Goal: Task Accomplishment & Management: Use online tool/utility

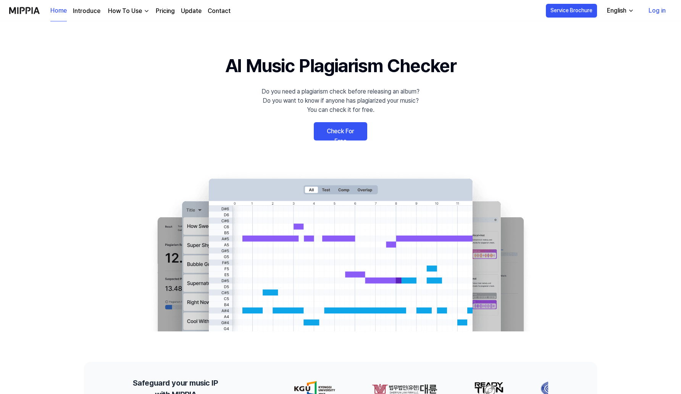
click at [338, 133] on link "Check For Free" at bounding box center [340, 131] width 53 height 18
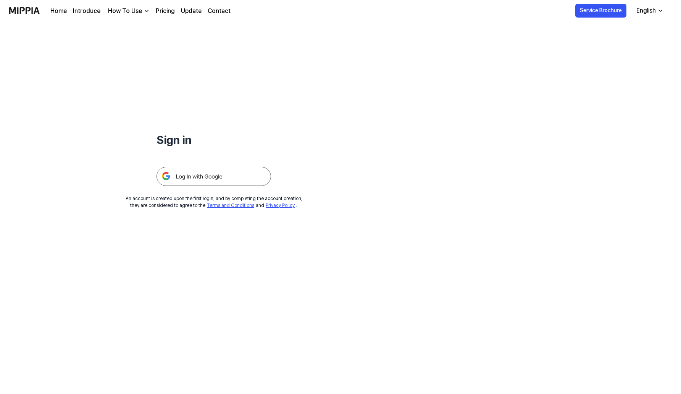
click at [220, 182] on img at bounding box center [213, 176] width 115 height 19
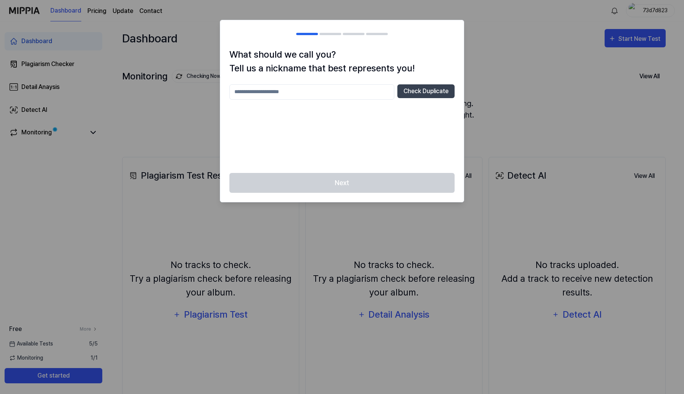
click at [338, 95] on input "text" at bounding box center [311, 91] width 165 height 15
type input "******"
click at [435, 95] on button "Check Duplicate" at bounding box center [425, 91] width 57 height 14
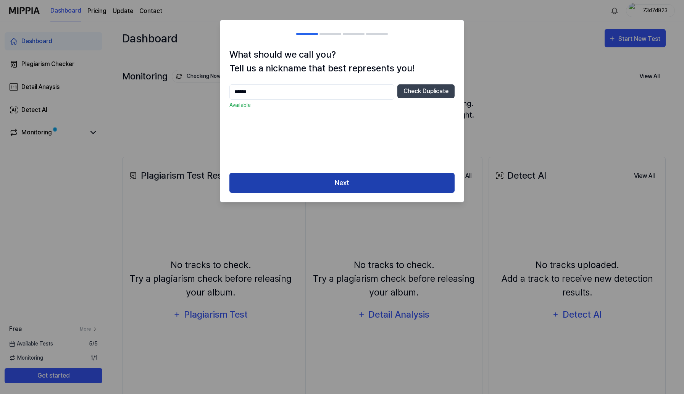
click at [374, 177] on button "Next" at bounding box center [341, 183] width 225 height 20
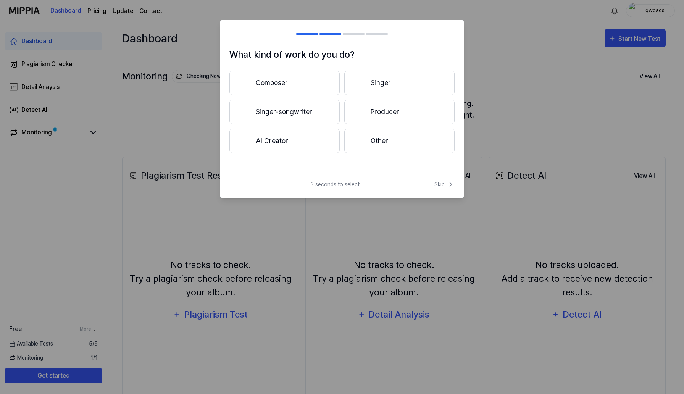
click at [317, 86] on button "Composer" at bounding box center [284, 83] width 110 height 24
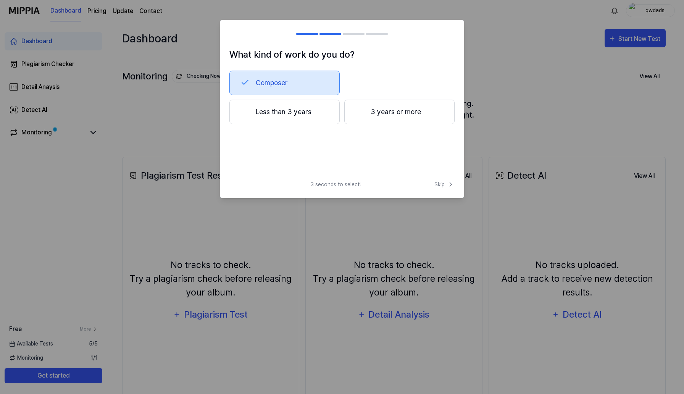
click at [446, 183] on span "Skip" at bounding box center [444, 185] width 20 height 8
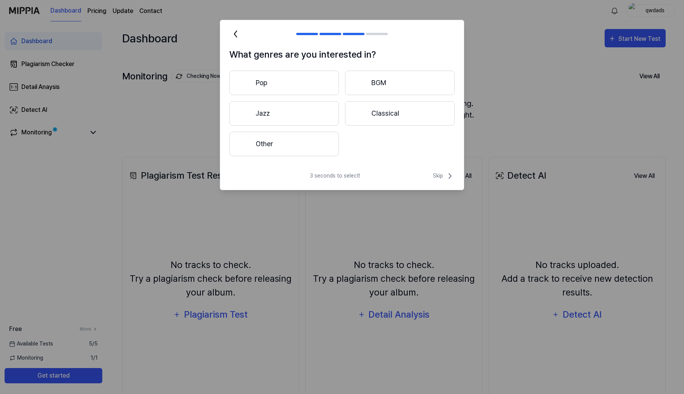
click at [446, 183] on div "3 seconds to select! Skip" at bounding box center [342, 180] width 244 height 18
click at [446, 175] on icon at bounding box center [449, 175] width 9 height 9
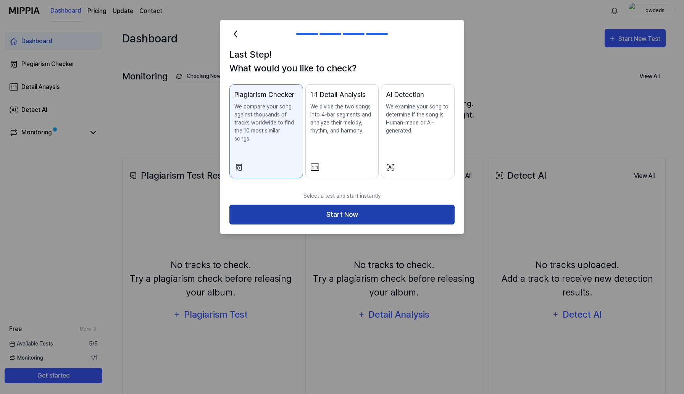
click at [430, 206] on button "Start Now" at bounding box center [341, 215] width 225 height 20
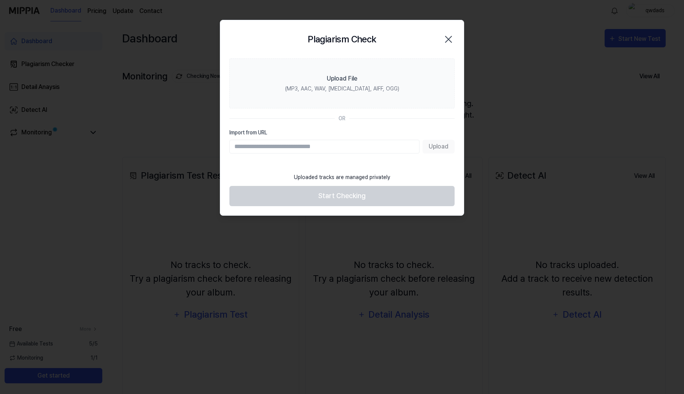
click at [361, 149] on input "Import from URL" at bounding box center [324, 147] width 190 height 14
paste input "**********"
type input "**********"
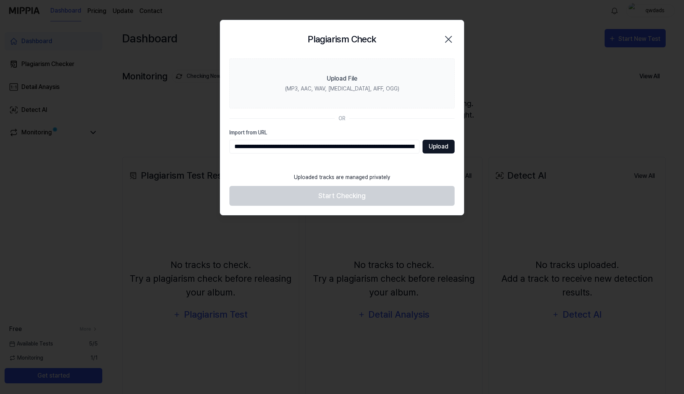
click at [428, 147] on button "Upload" at bounding box center [439, 147] width 32 height 14
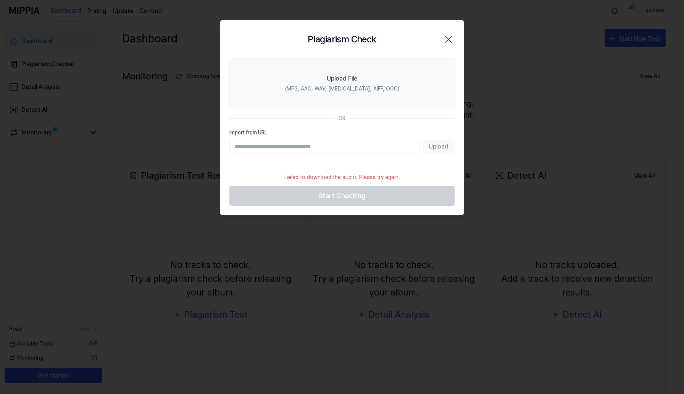
paste input "**********"
type input "**********"
click at [432, 148] on button "Upload" at bounding box center [439, 147] width 32 height 14
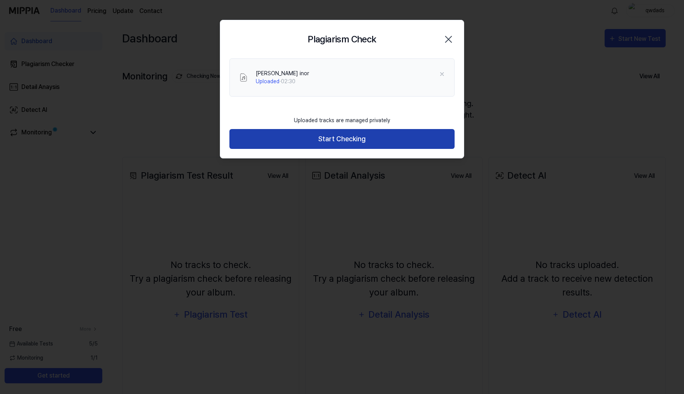
click at [402, 141] on button "Start Checking" at bounding box center [341, 139] width 225 height 20
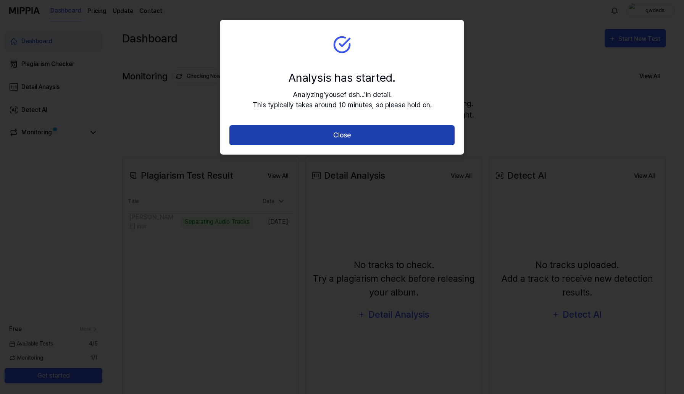
click at [398, 137] on button "Close" at bounding box center [341, 135] width 225 height 20
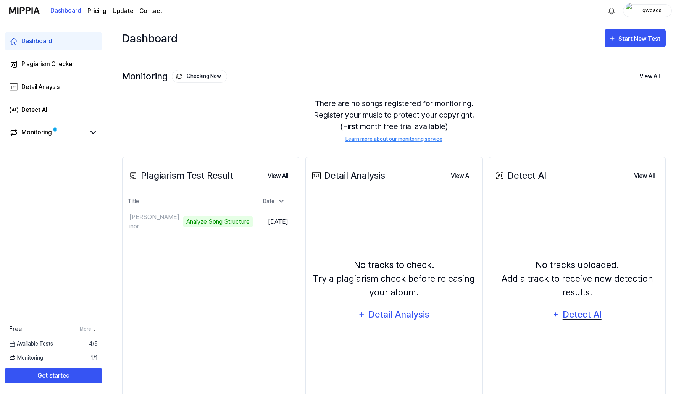
click at [574, 312] on div "Detect AI" at bounding box center [581, 314] width 41 height 15
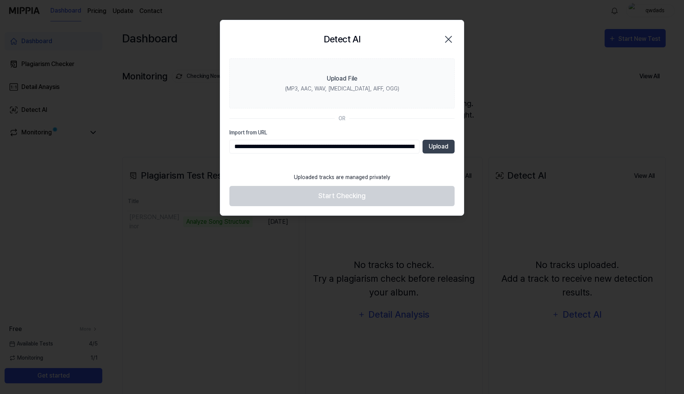
scroll to position [0, 297]
type input "**********"
click at [433, 145] on button "Upload" at bounding box center [439, 147] width 32 height 14
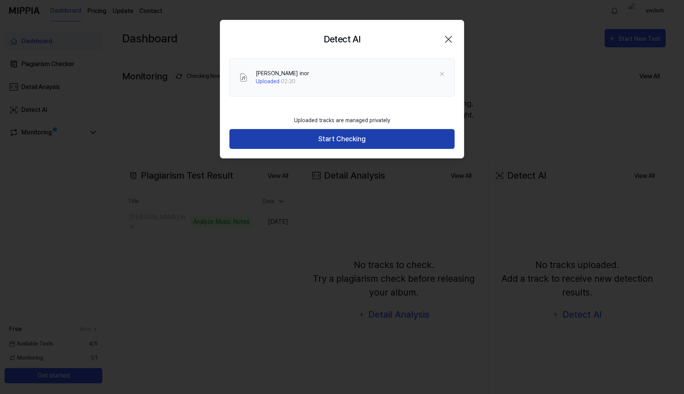
click at [411, 136] on button "Start Checking" at bounding box center [341, 139] width 225 height 20
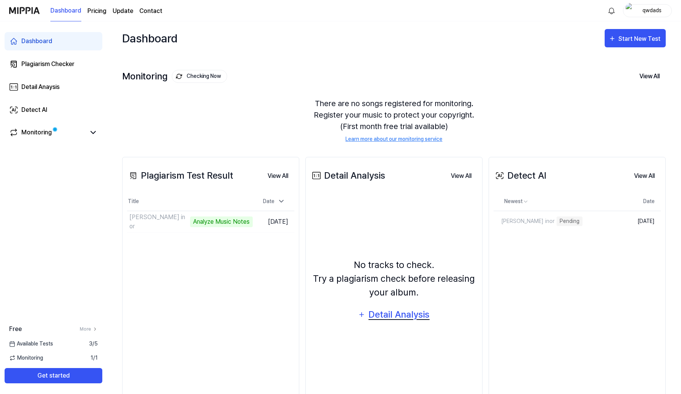
click at [384, 315] on div "Detail Analysis" at bounding box center [399, 314] width 62 height 15
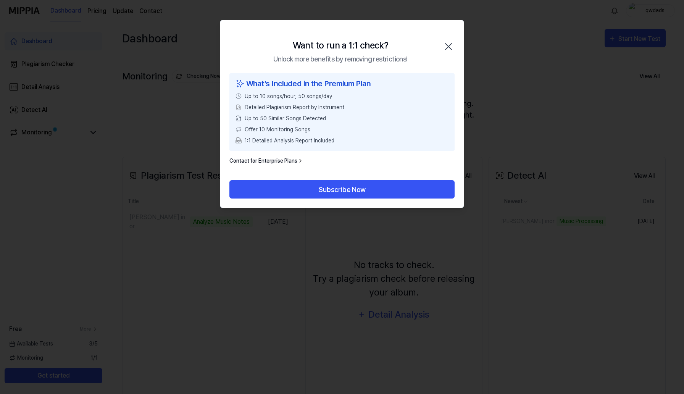
click at [448, 45] on icon "button" at bounding box center [448, 47] width 6 height 6
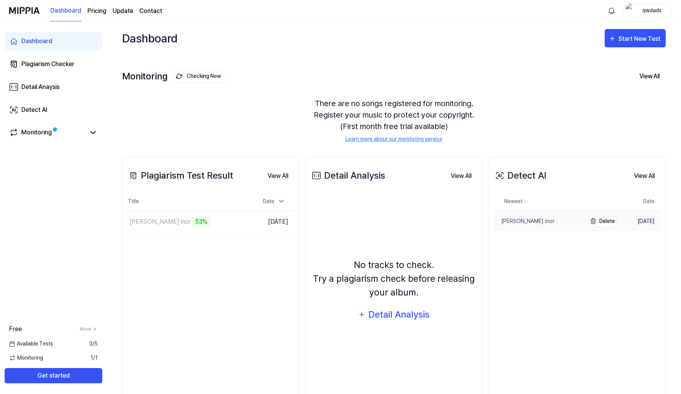
click at [519, 218] on div "yousef dsharpm inor" at bounding box center [524, 221] width 61 height 8
click at [217, 222] on button "Go to Results" at bounding box center [232, 222] width 41 height 12
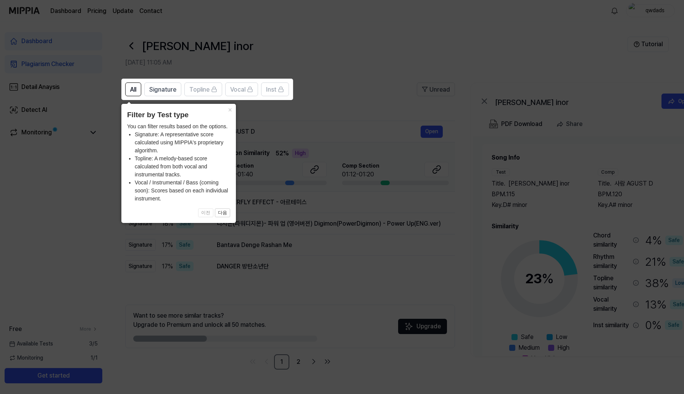
click at [256, 199] on icon at bounding box center [342, 197] width 684 height 394
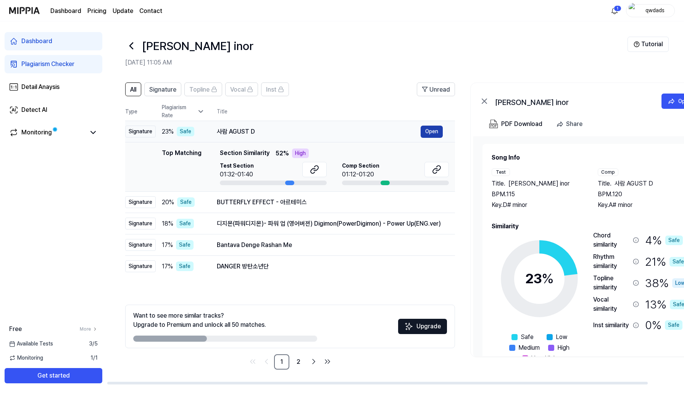
click at [432, 134] on button "Open" at bounding box center [432, 132] width 22 height 12
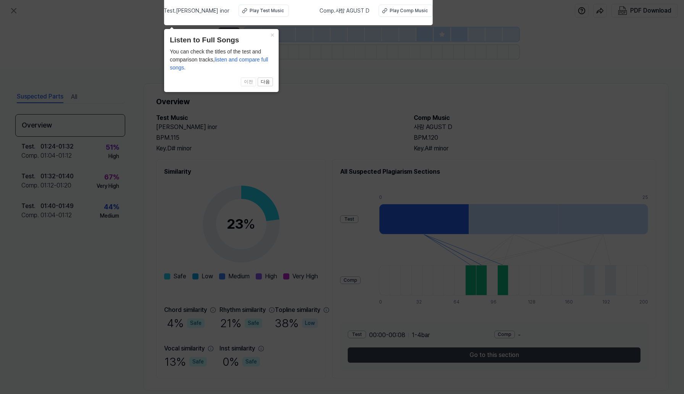
click at [383, 115] on icon at bounding box center [342, 195] width 684 height 398
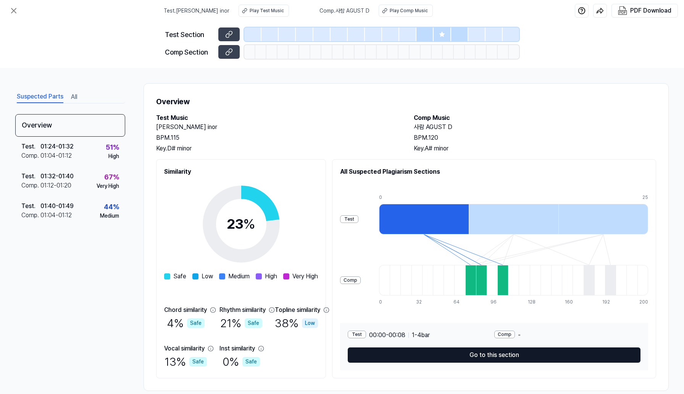
click at [441, 358] on button "Go to this section" at bounding box center [494, 354] width 293 height 15
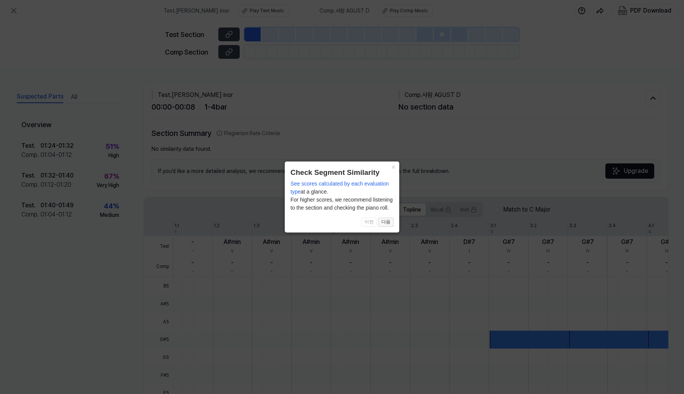
click at [389, 223] on button "다음" at bounding box center [385, 222] width 15 height 9
